Goal: Submit feedback/report problem: Submit feedback/report problem

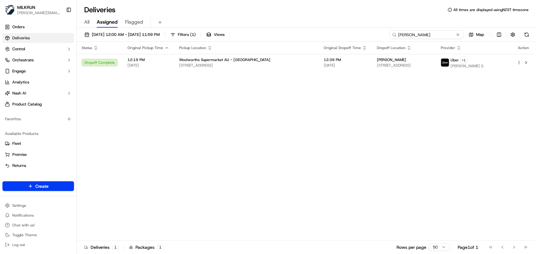
drag, startPoint x: 443, startPoint y: 34, endPoint x: 76, endPoint y: 5, distance: 367.6
click at [86, 7] on div "Deliveries All times are displayed using NZST timezone All Assigned Flagged 18/…" at bounding box center [306, 127] width 459 height 254
paste input "[PERSON_NAME]"
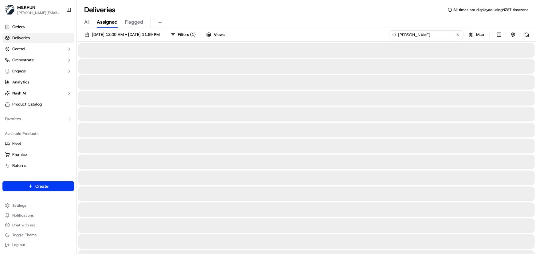
type input "[PERSON_NAME]"
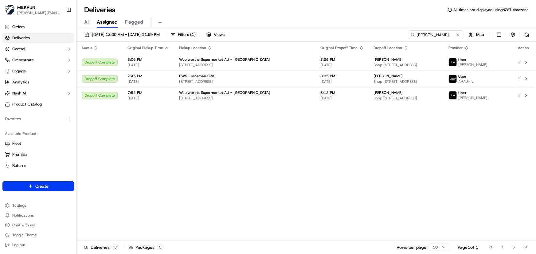
click at [316, 156] on div "Status Original Pickup Time Pickup Location Original Dropoff Time Dropoff Locat…" at bounding box center [306, 141] width 458 height 199
click at [282, 145] on div "Status Original Pickup Time Pickup Location Original Dropoff Time Dropoff Locat…" at bounding box center [306, 141] width 458 height 199
click at [192, 150] on div "Status Original Pickup Time Pickup Location Original Dropoff Time Dropoff Locat…" at bounding box center [306, 141] width 458 height 199
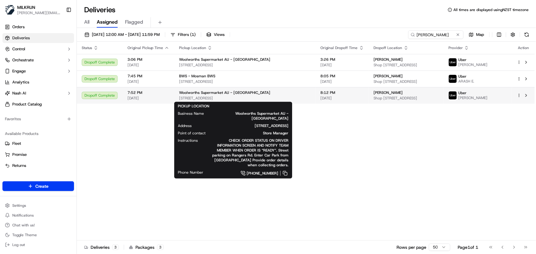
click at [246, 93] on span "Woolworths Supermarket AU - Neutral Bay Village" at bounding box center [224, 92] width 91 height 5
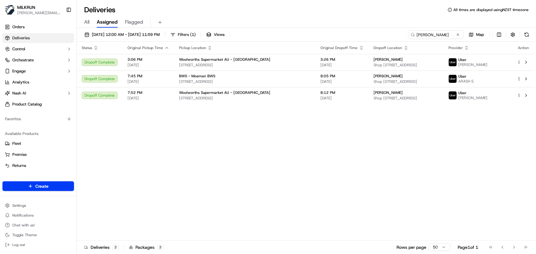
click at [227, 156] on div "Status Original Pickup Time Pickup Location Original Dropoff Time Dropoff Locat…" at bounding box center [306, 141] width 458 height 199
click at [215, 155] on div "Status Original Pickup Time Pickup Location Original Dropoff Time Dropoff Locat…" at bounding box center [306, 141] width 458 height 199
click at [187, 163] on div "Status Original Pickup Time Pickup Location Original Dropoff Time Dropoff Locat…" at bounding box center [306, 141] width 458 height 199
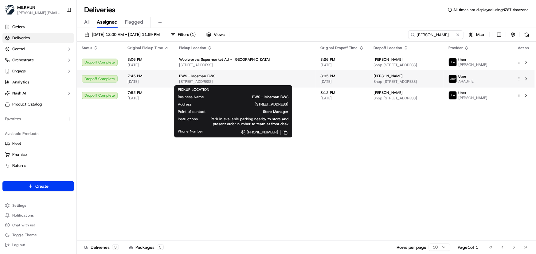
click at [179, 83] on span "[STREET_ADDRESS]" at bounding box center [245, 81] width 132 height 5
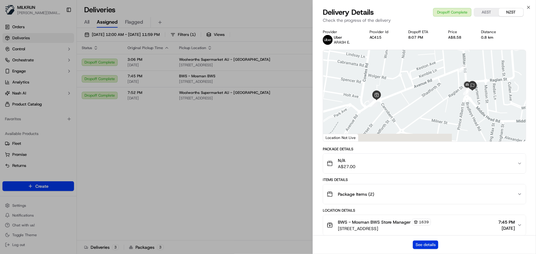
click at [420, 242] on button "See details" at bounding box center [425, 245] width 25 height 9
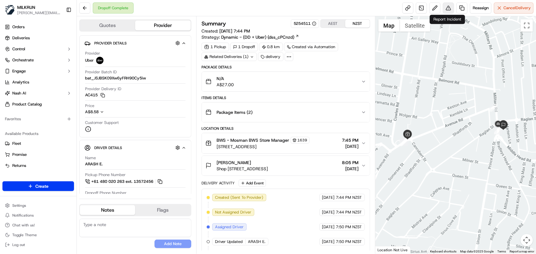
click at [446, 8] on button at bounding box center [448, 7] width 11 height 11
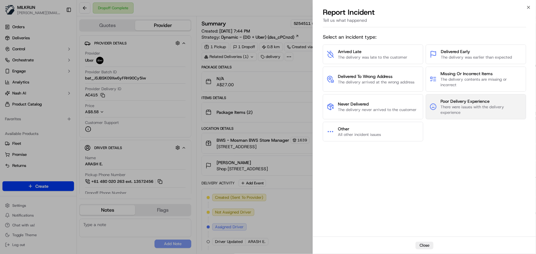
click at [451, 107] on span "There were issues with the delivery experience" at bounding box center [481, 109] width 82 height 11
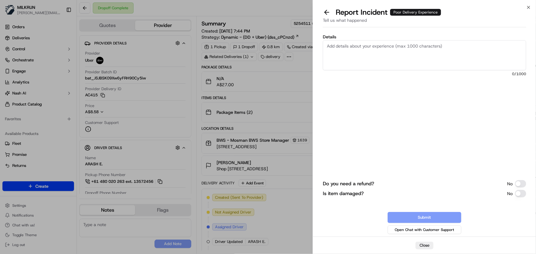
click at [407, 53] on textarea "Details" at bounding box center [424, 55] width 203 height 30
paste textarea "Renee Howe"
click at [363, 58] on textarea "Please see customer feedback:" at bounding box center [424, 55] width 203 height 30
paste textarea "Driver Communication and Behavior: Renee received multiple misleading texts fro…"
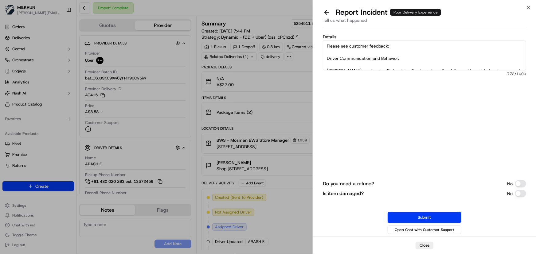
drag, startPoint x: 340, startPoint y: 43, endPoint x: 323, endPoint y: 46, distance: 17.2
click at [323, 44] on textarea "Please see customer feedback: Driver Communication and Behavior: Renee received…" at bounding box center [424, 55] width 203 height 30
click at [343, 62] on textarea "Please see customer feedback: Driver Communication and Behavior: Renee received…" at bounding box center [424, 55] width 203 height 30
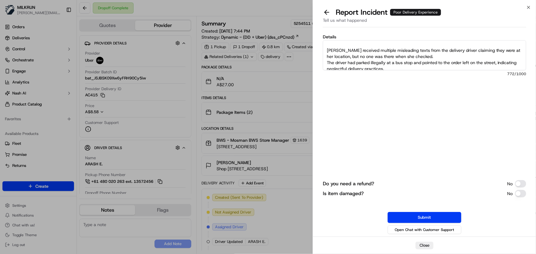
scroll to position [28, 0]
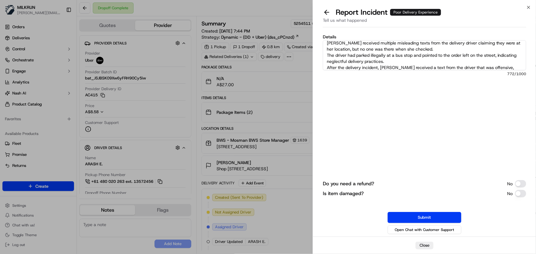
click at [340, 44] on textarea "Please see customer feedback: Driver Communication and Behavior: Renee received…" at bounding box center [424, 55] width 203 height 30
click at [430, 48] on textarea "Please see customer feedback: Driver Communication and Behavior: Customer recei…" at bounding box center [424, 55] width 203 height 30
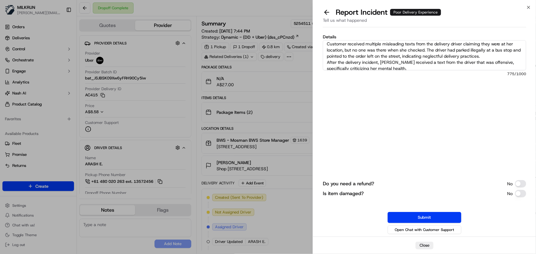
scroll to position [21, 0]
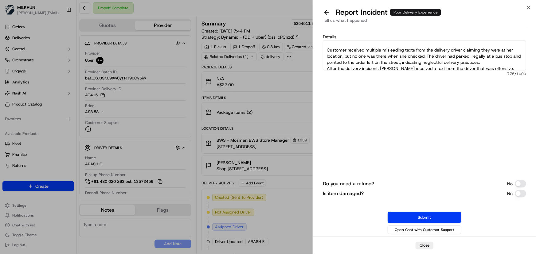
click at [492, 60] on textarea "Please see customer feedback: Driver Communication and Behavior: Customer recei…" at bounding box center [424, 55] width 203 height 30
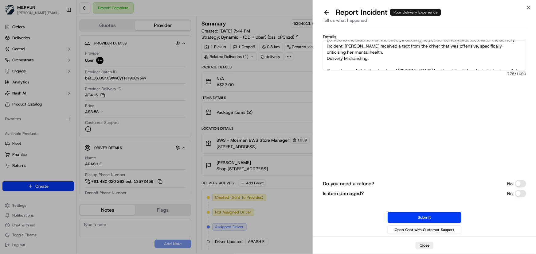
scroll to position [43, 0]
click at [397, 52] on textarea "Please see customer feedback: Driver Communication and Behavior: Customer recei…" at bounding box center [424, 55] width 203 height 30
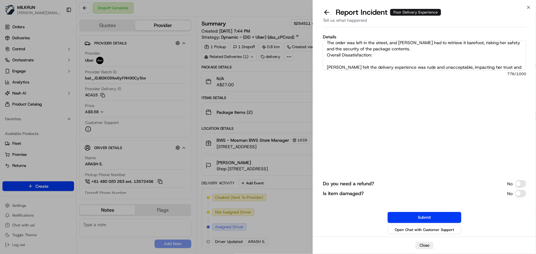
scroll to position [77, 0]
click at [399, 49] on textarea "Please see customer feedback: Driver Communication and Behavior: Customer recei…" at bounding box center [424, 55] width 203 height 30
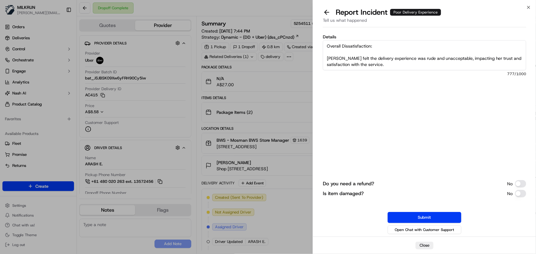
click at [338, 58] on textarea "Please see customer feedback: Driver Communication and Behavior: Customer recei…" at bounding box center [424, 55] width 203 height 30
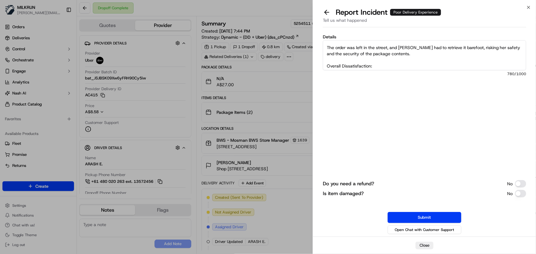
scroll to position [64, 0]
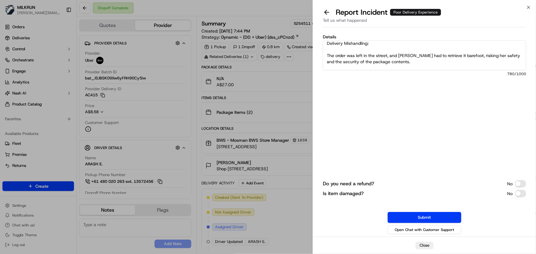
click at [486, 56] on textarea "Please see customer feedback: Driver Communication and Behavior: Customer recei…" at bounding box center [424, 55] width 203 height 30
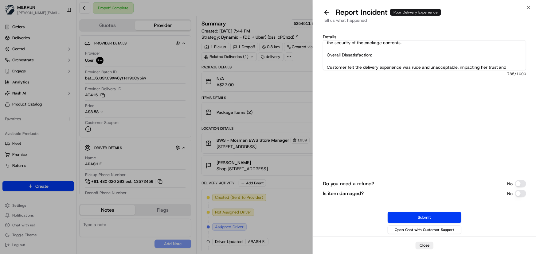
scroll to position [92, 0]
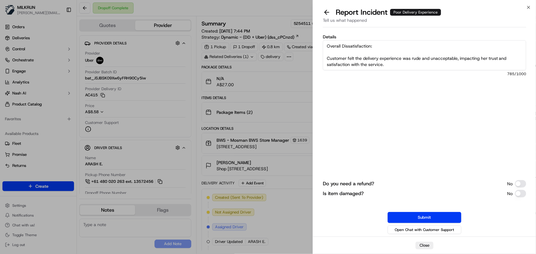
click at [486, 58] on textarea "Please see customer feedback: Driver Communication and Behavior: Customer recei…" at bounding box center [424, 55] width 203 height 30
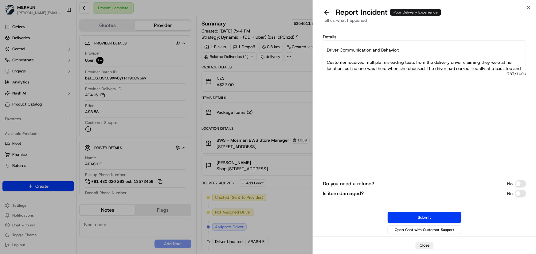
scroll to position [36, 0]
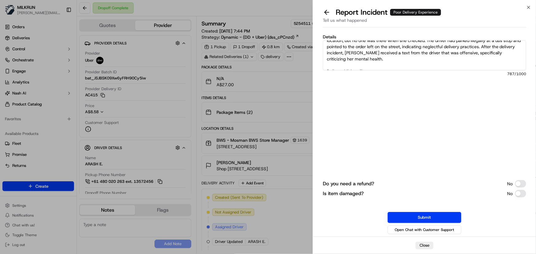
click at [373, 52] on textarea "Please see customer feedback: Driver Communication and Behavior: Customer recei…" at bounding box center [424, 55] width 203 height 30
drag, startPoint x: 354, startPoint y: 59, endPoint x: 366, endPoint y: 56, distance: 11.8
click at [355, 59] on textarea "Please see customer feedback: Driver Communication and Behavior: Customer recei…" at bounding box center [424, 55] width 203 height 30
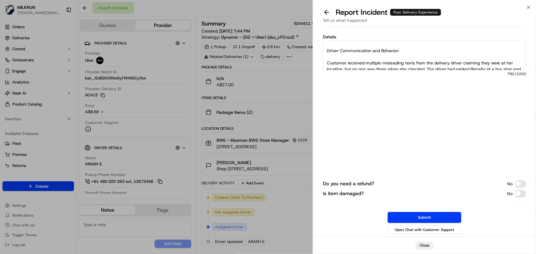
scroll to position [0, 0]
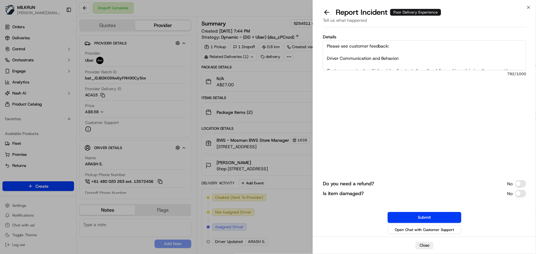
drag, startPoint x: 414, startPoint y: 46, endPoint x: 300, endPoint y: 48, distance: 114.2
click at [300, 48] on body "MILKRUN irene.salaivao@woolworths.co.nz Toggle Sidebar Orders Deliveries Contro…" at bounding box center [268, 127] width 536 height 254
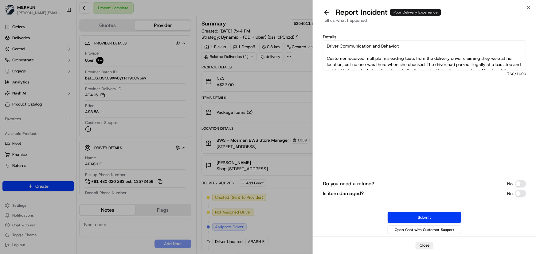
click at [514, 58] on textarea "Driver Communication and Behavior: Customer received multiple misleading texts …" at bounding box center [424, 55] width 203 height 30
click at [405, 64] on textarea "Driver Communication and Behavior: Customer received multiple misleading texts …" at bounding box center [424, 55] width 203 height 30
type textarea "Driver Communication and Behavior: Customer received multiple misleading texts …"
click at [423, 216] on button "Submit" at bounding box center [424, 217] width 74 height 11
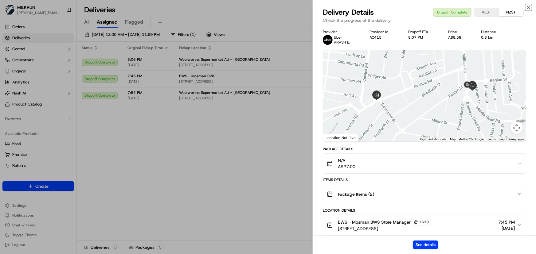
click at [528, 7] on icon "button" at bounding box center [528, 7] width 2 height 2
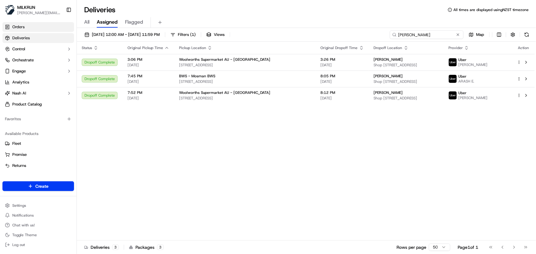
drag, startPoint x: 442, startPoint y: 34, endPoint x: 4, endPoint y: 27, distance: 438.3
click at [10, 26] on div "MILKRUN irene.salaivao@woolworths.co.nz Toggle Sidebar Orders Deliveries Contro…" at bounding box center [268, 127] width 536 height 254
paste input "Jazmin smith"
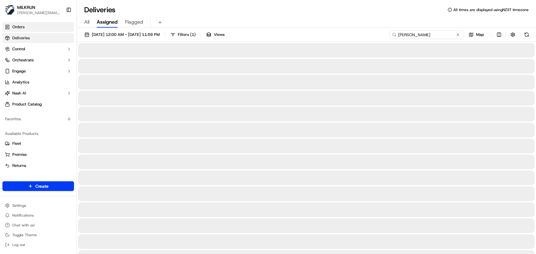
type input "Jazmin smith"
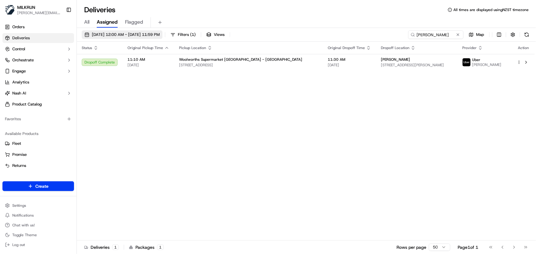
click at [136, 31] on button "18/09/2025 12:00 AM - 18/09/2025 11:59 PM" at bounding box center [122, 34] width 81 height 9
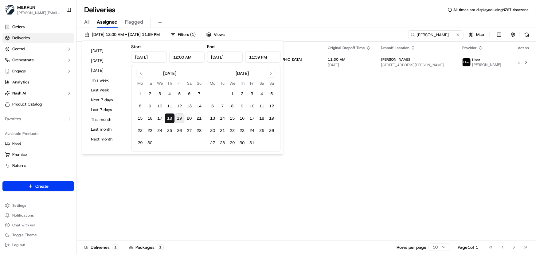
click at [180, 118] on button "19" at bounding box center [179, 119] width 10 height 10
type input "Sep 19, 2025"
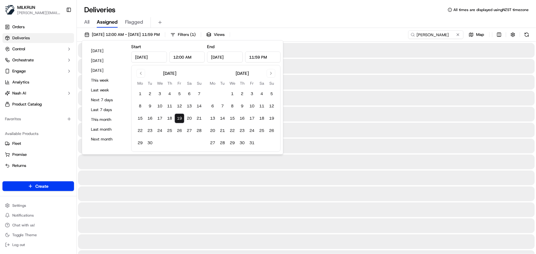
click at [180, 118] on button "19" at bounding box center [179, 119] width 10 height 10
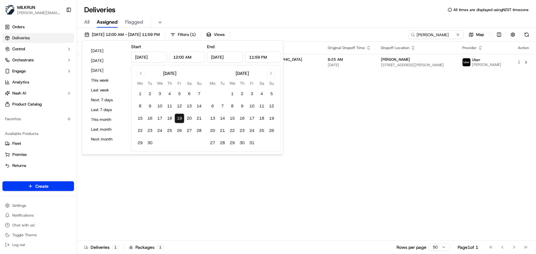
click at [186, 163] on div "Status Original Pickup Time Pickup Location Original Dropoff Time Dropoff Locat…" at bounding box center [306, 141] width 458 height 199
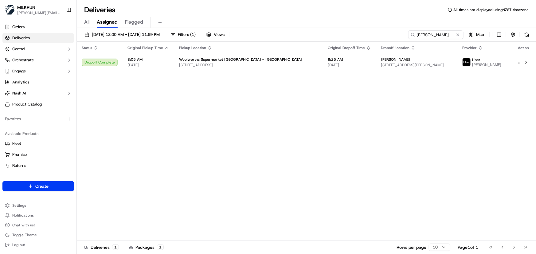
click at [259, 131] on div "Status Original Pickup Time Pickup Location Original Dropoff Time Dropoff Locat…" at bounding box center [306, 141] width 458 height 199
click at [216, 162] on div "Status Original Pickup Time Pickup Location Original Dropoff Time Dropoff Locat…" at bounding box center [306, 141] width 458 height 199
click at [261, 63] on span "[STREET_ADDRESS]" at bounding box center [248, 65] width 139 height 5
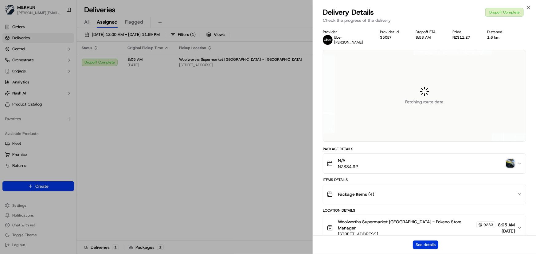
click at [428, 246] on button "See details" at bounding box center [425, 245] width 25 height 9
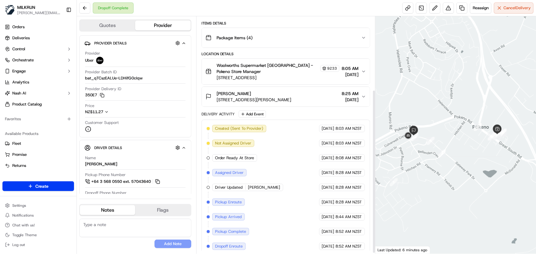
scroll to position [107, 0]
